Goal: Task Accomplishment & Management: Manage account settings

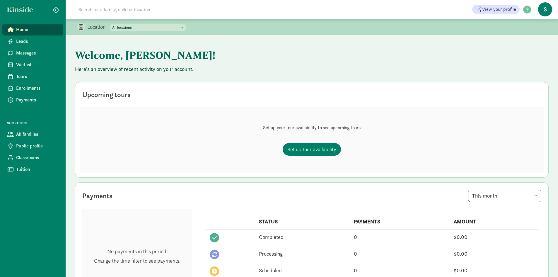
click at [153, 28] on select "All locations HRDC Head Start Belgrade HRDC Head Start-Bozeman" at bounding box center [148, 27] width 76 height 7
select select "257614"
click at [110, 24] on select "All locations HRDC Head Start Belgrade HRDC Head Start-Bozeman" at bounding box center [148, 27] width 76 height 7
click at [318, 152] on span "Set up tour availability" at bounding box center [311, 149] width 49 height 8
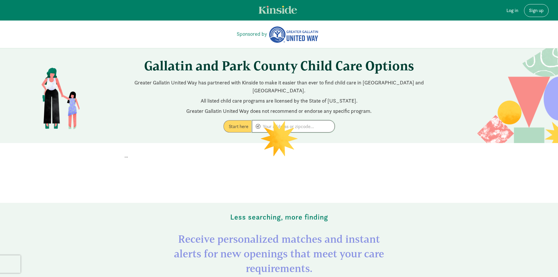
click at [312, 120] on input at bounding box center [293, 126] width 82 height 12
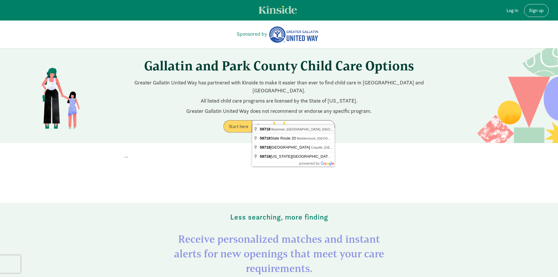
type input "[GEOGRAPHIC_DATA], [GEOGRAPHIC_DATA]"
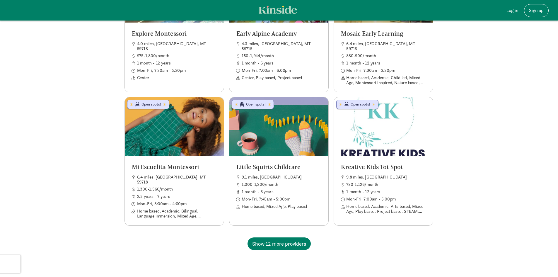
scroll to position [1084, 0]
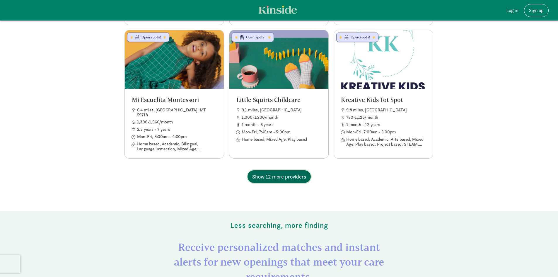
click at [292, 173] on span "Show 12 more providers" at bounding box center [279, 177] width 54 height 8
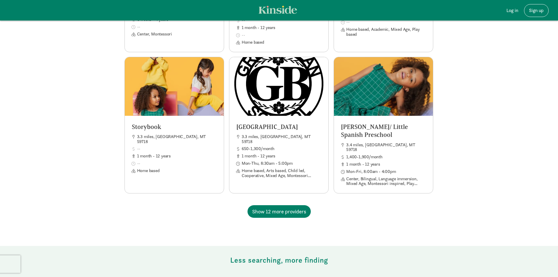
scroll to position [1612, 0]
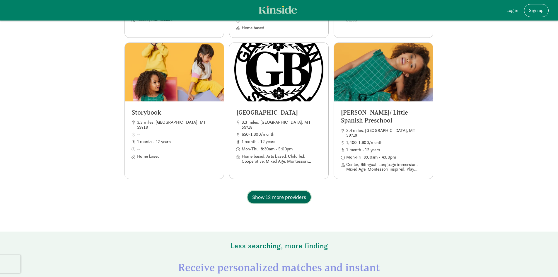
click at [288, 193] on span "Show 12 more providers" at bounding box center [279, 197] width 54 height 8
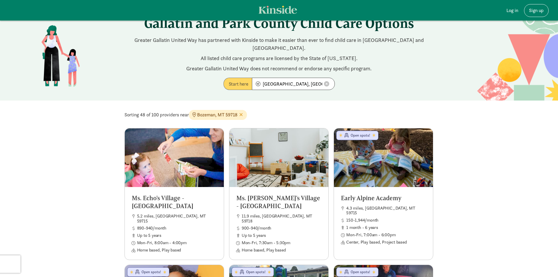
scroll to position [0, 0]
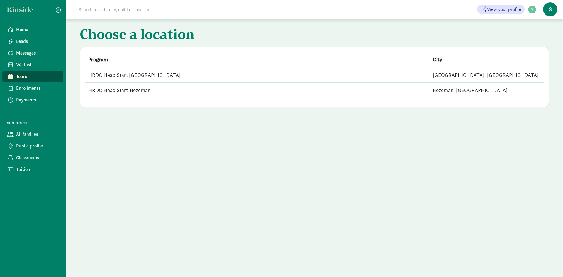
click at [261, 74] on td "HRDC Head Start [GEOGRAPHIC_DATA]" at bounding box center [257, 75] width 344 height 16
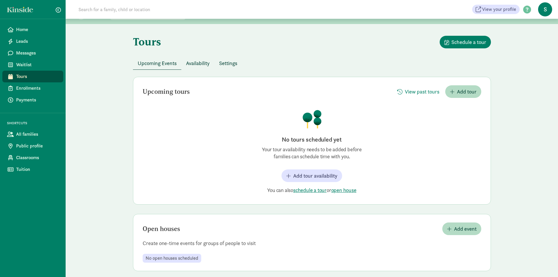
scroll to position [17, 0]
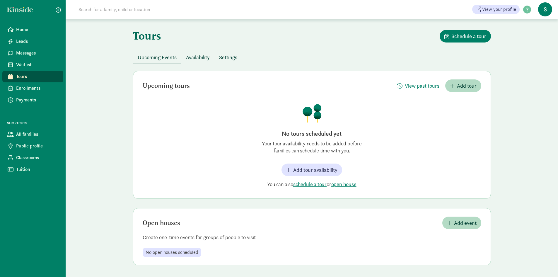
click at [194, 58] on span "Availability" at bounding box center [198, 57] width 24 height 8
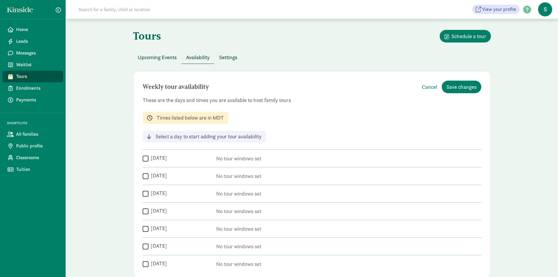
click at [233, 57] on span "Settings" at bounding box center [228, 57] width 18 height 8
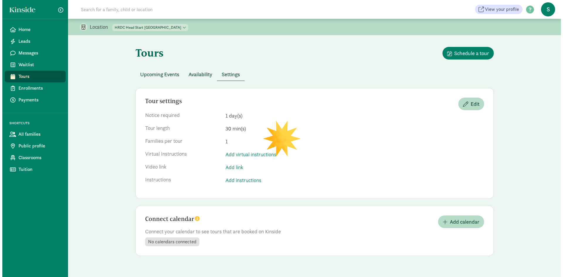
scroll to position [0, 0]
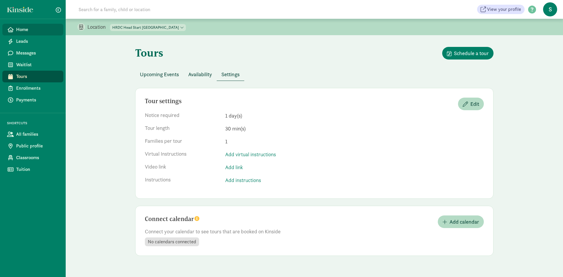
click at [32, 32] on span "Home" at bounding box center [37, 29] width 42 height 7
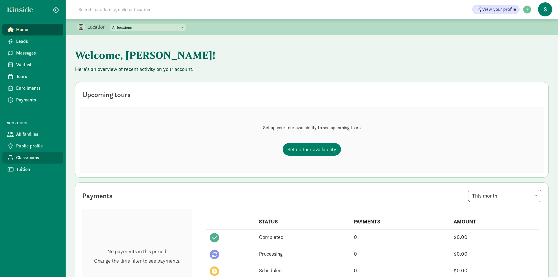
click at [36, 157] on span "Classrooms" at bounding box center [37, 157] width 42 height 7
